Goal: Download file/media

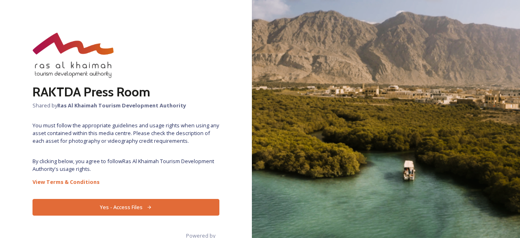
click at [136, 159] on span "By clicking below, you agree to follow Ras Al Khaimah Tourism Development Autho…" at bounding box center [125, 164] width 187 height 15
click at [138, 206] on button "Yes - Access Files" at bounding box center [125, 207] width 187 height 17
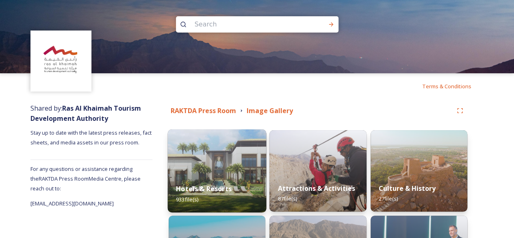
click at [201, 166] on img at bounding box center [217, 170] width 99 height 83
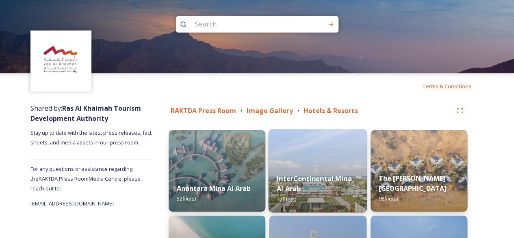
scroll to position [135, 0]
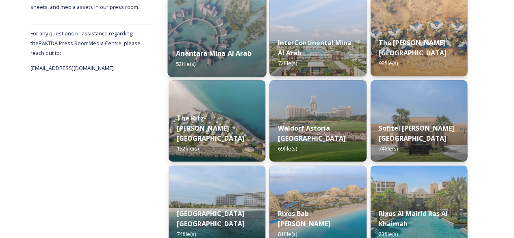
click at [220, 29] on img at bounding box center [217, 35] width 99 height 83
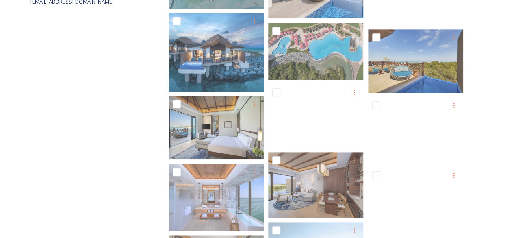
scroll to position [66, 0]
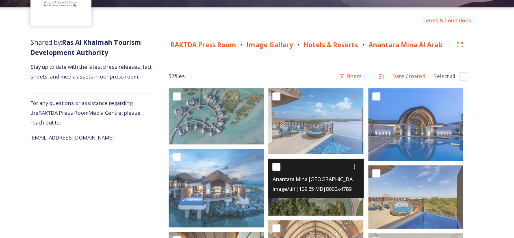
click at [318, 177] on span "Anantara Mina [GEOGRAPHIC_DATA] Aerial View Swimming Pool Mangroves Wide Angle.…" at bounding box center [380, 179] width 217 height 8
click at [318, 198] on img at bounding box center [315, 186] width 95 height 57
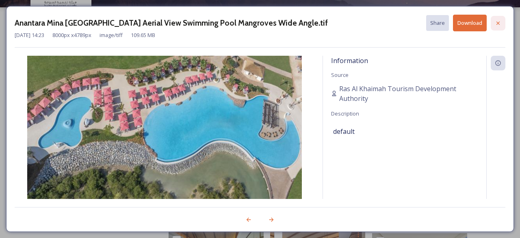
click at [496, 23] on icon at bounding box center [498, 23] width 6 height 6
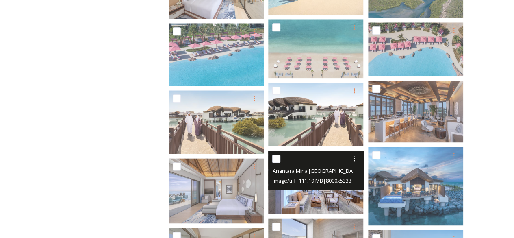
scroll to position [607, 0]
